Goal: Check status: Check status

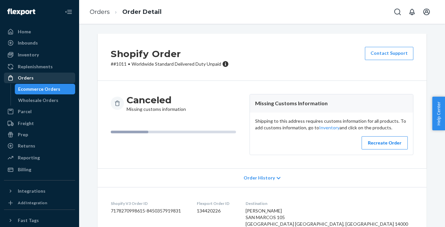
click at [25, 80] on div "Orders" at bounding box center [26, 77] width 16 height 7
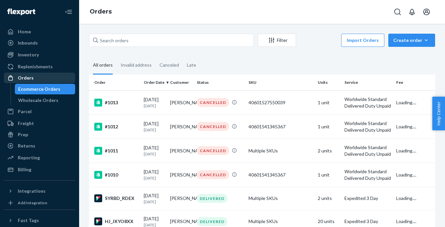
click at [25, 80] on div "Orders" at bounding box center [26, 77] width 16 height 7
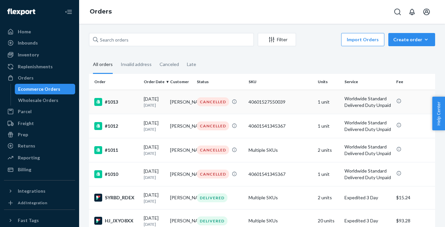
click at [355, 102] on p "Worldwide Standard Delivered Duty Unpaid" at bounding box center [367, 101] width 47 height 13
